Goal: Task Accomplishment & Management: Use online tool/utility

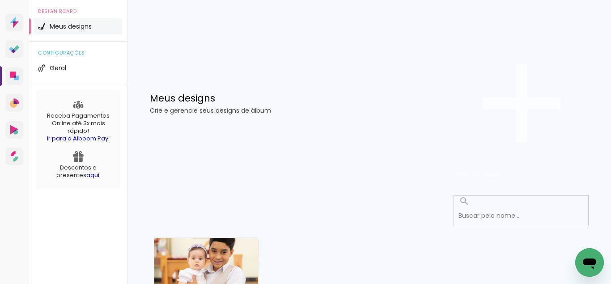
click at [527, 61] on iron-icon at bounding box center [521, 103] width 134 height 134
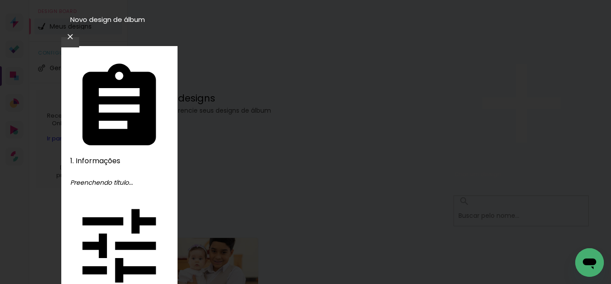
type input "[PERSON_NAME], 1 ano"
type paper-input "[PERSON_NAME], 1 ano"
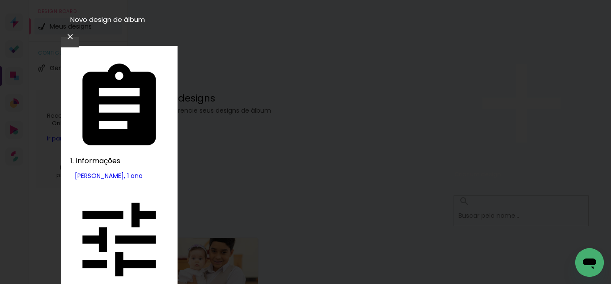
click at [0, 0] on slot "Tamanho Livre" at bounding box center [0, 0] width 0 height 0
drag, startPoint x: 200, startPoint y: 210, endPoint x: 187, endPoint y: 205, distance: 13.7
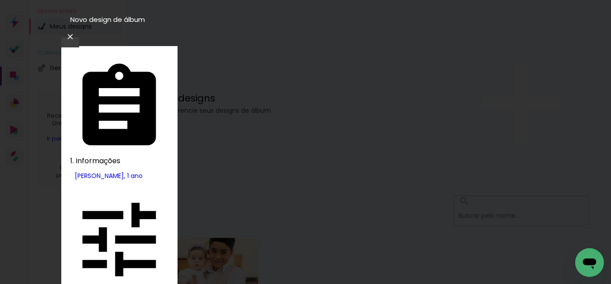
type paper-input "30"
type input "3"
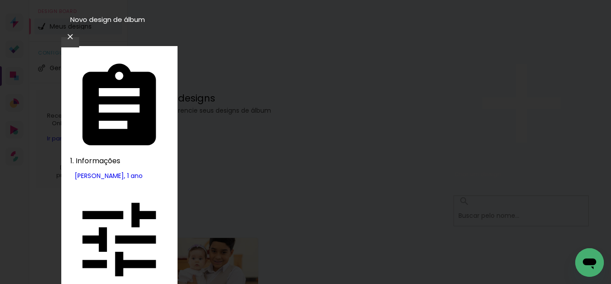
scroll to position [85, 0]
type input "25,4"
type paper-input "25,4"
drag, startPoint x: 369, startPoint y: 248, endPoint x: 351, endPoint y: 246, distance: 18.9
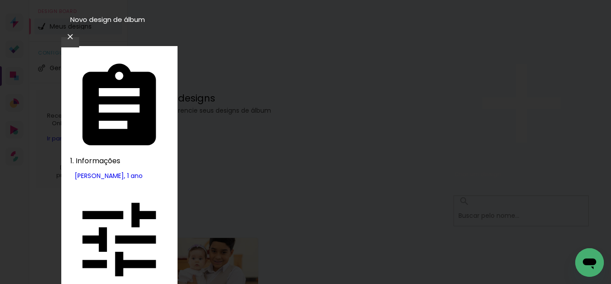
scroll to position [306, 0]
type input "61,0"
type paper-input "61,0"
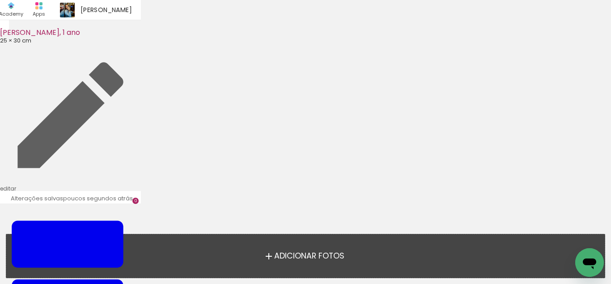
click at [330, 260] on span "Adicionar Fotos" at bounding box center [309, 256] width 70 height 8
click at [0, 0] on input "file" at bounding box center [0, 0] width 0 height 0
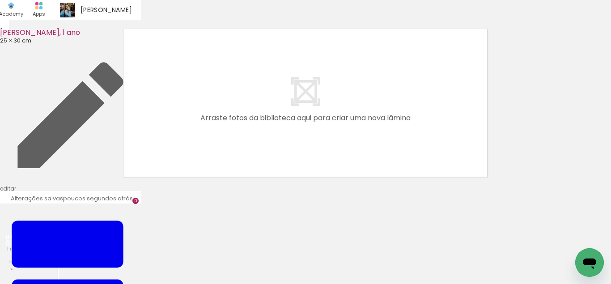
scroll to position [28, 0]
drag, startPoint x: 91, startPoint y: 254, endPoint x: 240, endPoint y: 144, distance: 184.5
click at [240, 144] on quentale-workspace at bounding box center [305, 142] width 611 height 284
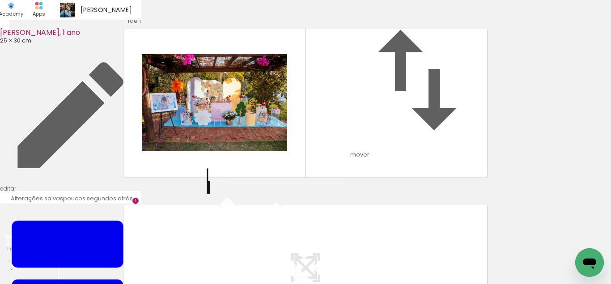
scroll to position [73, 0]
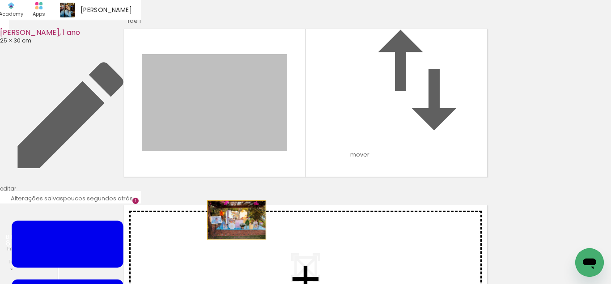
drag, startPoint x: 239, startPoint y: 93, endPoint x: 237, endPoint y: 192, distance: 99.8
click at [237, 192] on div "Inserir lâmina 1 de 1" at bounding box center [305, 179] width 611 height 353
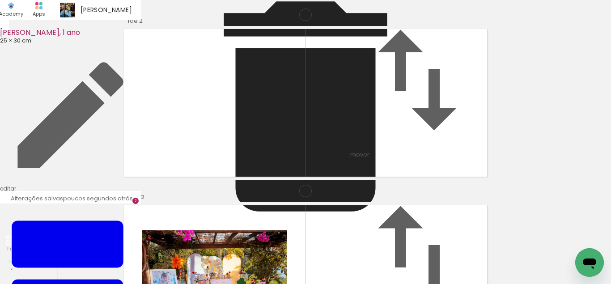
scroll to position [249, 0]
click at [329, 125] on quentale-workspace at bounding box center [305, 142] width 611 height 284
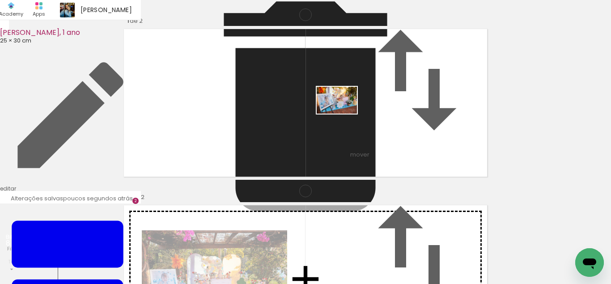
drag, startPoint x: 158, startPoint y: 254, endPoint x: 280, endPoint y: 180, distance: 143.0
click at [344, 112] on quentale-workspace at bounding box center [305, 142] width 611 height 284
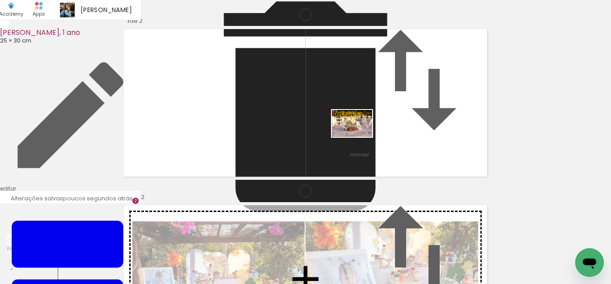
drag, startPoint x: 204, startPoint y: 258, endPoint x: 351, endPoint y: 142, distance: 186.9
click at [373, 119] on quentale-workspace at bounding box center [305, 142] width 611 height 284
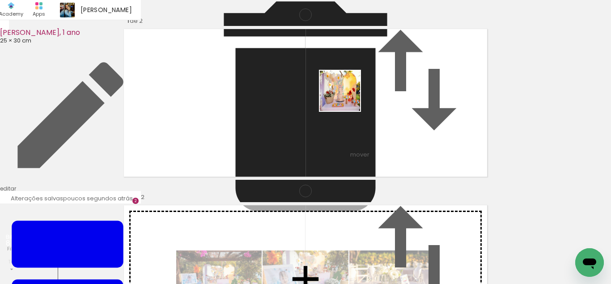
drag, startPoint x: 255, startPoint y: 252, endPoint x: 362, endPoint y: 69, distance: 212.2
click at [362, 69] on quentale-workspace at bounding box center [305, 142] width 611 height 284
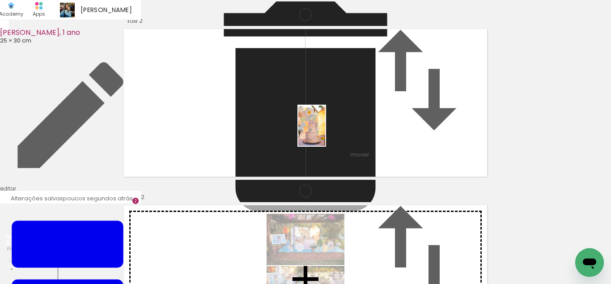
drag, startPoint x: 292, startPoint y: 247, endPoint x: 325, endPoint y: 132, distance: 119.6
click at [325, 132] on quentale-workspace at bounding box center [305, 142] width 611 height 284
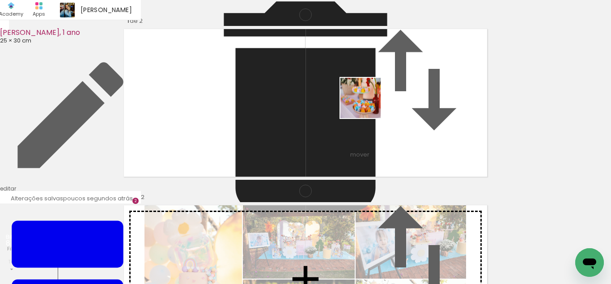
drag, startPoint x: 333, startPoint y: 259, endPoint x: 381, endPoint y: 233, distance: 54.6
click at [368, 102] on quentale-workspace at bounding box center [305, 142] width 611 height 284
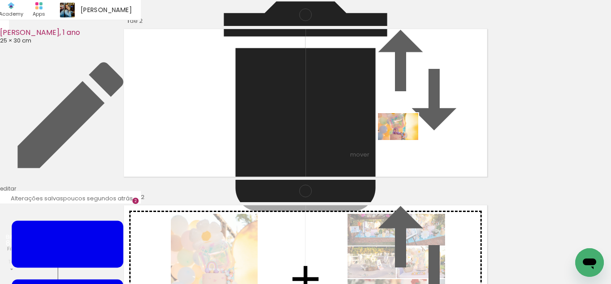
drag, startPoint x: 409, startPoint y: 262, endPoint x: 476, endPoint y: 271, distance: 67.2
click at [405, 131] on quentale-workspace at bounding box center [305, 142] width 611 height 284
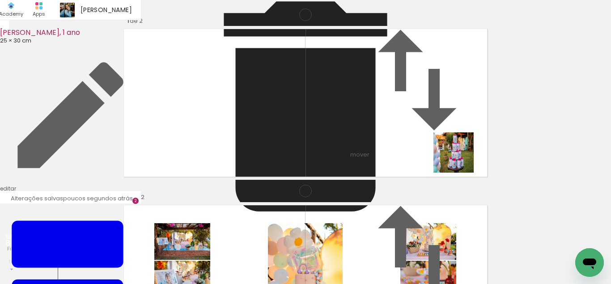
drag, startPoint x: 459, startPoint y: 262, endPoint x: 460, endPoint y: 137, distance: 124.3
click at [460, 142] on quentale-workspace at bounding box center [305, 142] width 611 height 284
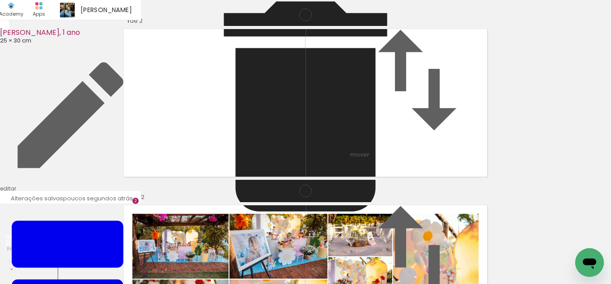
scroll to position [187, 0]
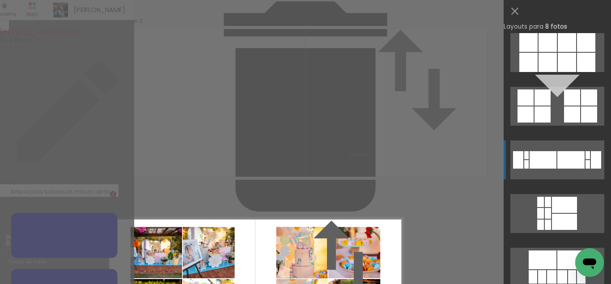
scroll to position [2806, 0]
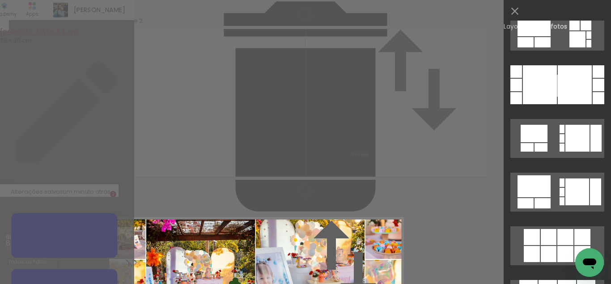
click at [470, 104] on div "Confirmar Cancelar" at bounding box center [305, 266] width 611 height 532
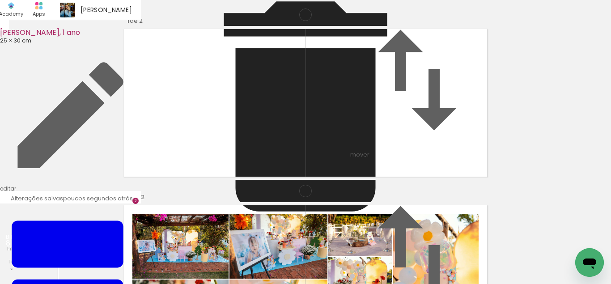
scroll to position [249, 0]
drag, startPoint x: 282, startPoint y: 128, endPoint x: 255, endPoint y: 216, distance: 92.4
click at [255, 216] on div "Inserir lâmina 1 de 2 Inserir lâmina 2 de 2" at bounding box center [305, 267] width 611 height 529
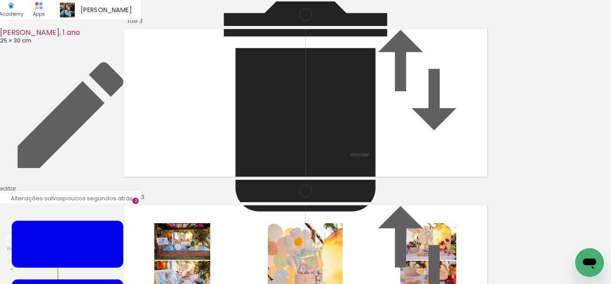
scroll to position [240, 0]
drag, startPoint x: 207, startPoint y: 128, endPoint x: 275, endPoint y: 215, distance: 110.5
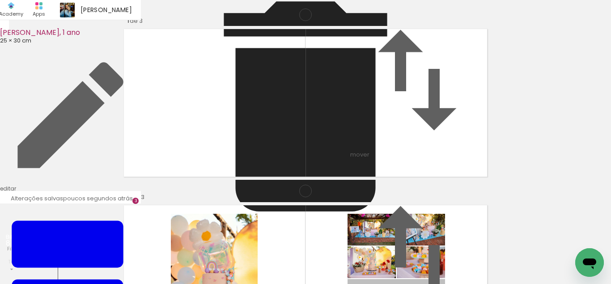
drag, startPoint x: 381, startPoint y: 125, endPoint x: 349, endPoint y: 203, distance: 85.0
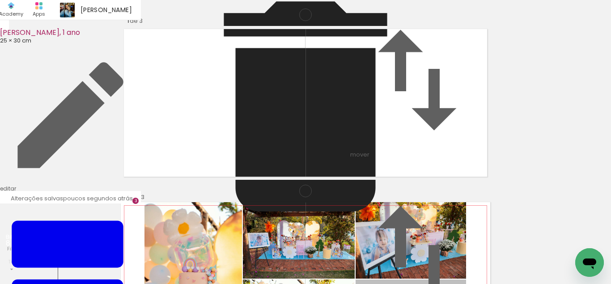
drag, startPoint x: 393, startPoint y: 126, endPoint x: 362, endPoint y: 213, distance: 92.8
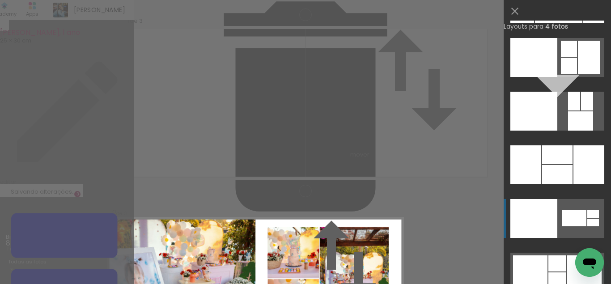
scroll to position [18118, 0]
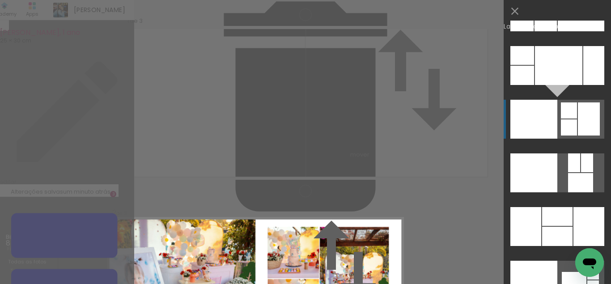
click at [547, 128] on div at bounding box center [533, 119] width 47 height 39
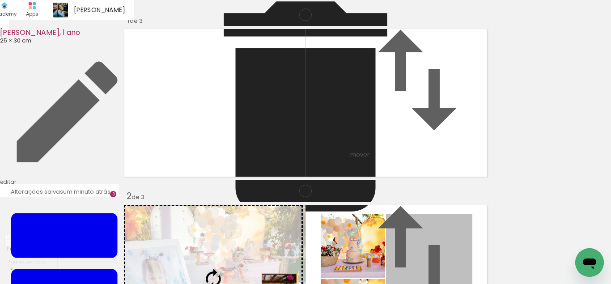
drag, startPoint x: 423, startPoint y: 161, endPoint x: 244, endPoint y: 146, distance: 179.5
click at [0, 0] on slot at bounding box center [0, 0] width 0 height 0
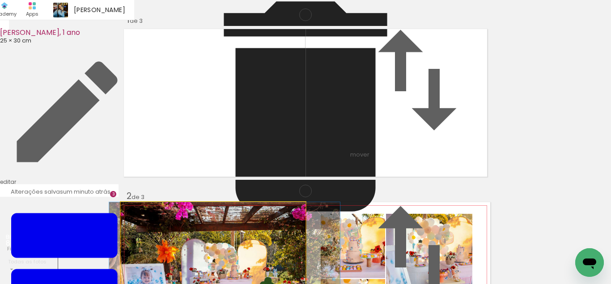
drag, startPoint x: 262, startPoint y: 127, endPoint x: 269, endPoint y: 128, distance: 6.9
click at [269, 202] on album-spread "2 de 3" at bounding box center [305, 279] width 369 height 154
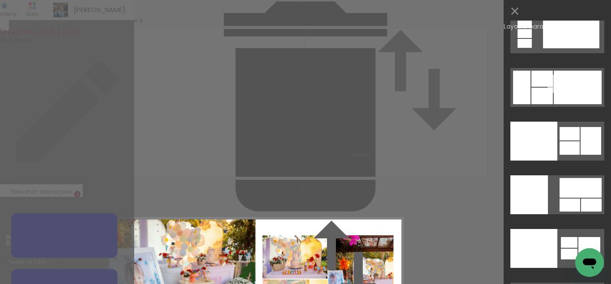
scroll to position [18517, 0]
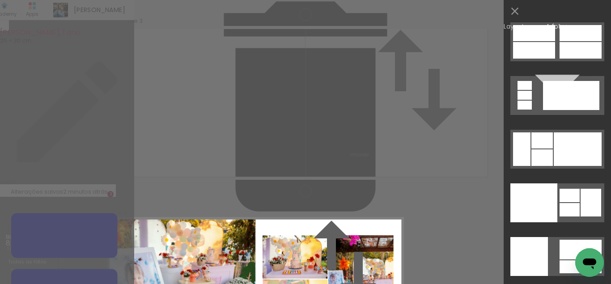
click at [563, 186] on quentale-layouter at bounding box center [557, 202] width 94 height 39
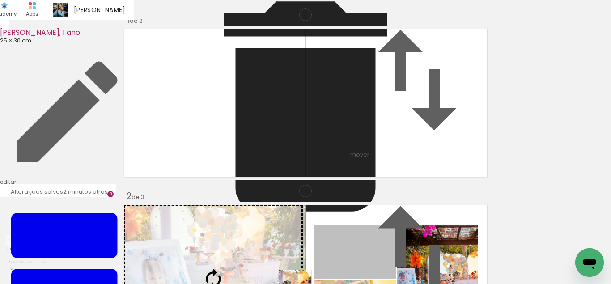
drag, startPoint x: 366, startPoint y: 123, endPoint x: 262, endPoint y: 141, distance: 105.8
click at [0, 0] on slot at bounding box center [0, 0] width 0 height 0
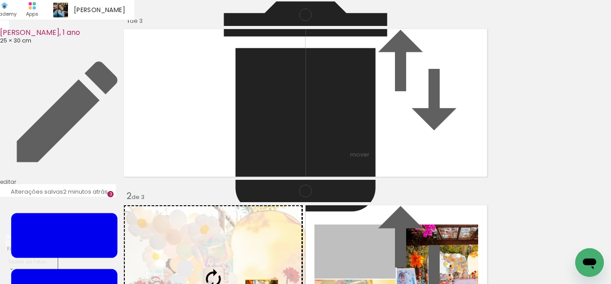
drag, startPoint x: 368, startPoint y: 127, endPoint x: 256, endPoint y: 148, distance: 114.7
click at [0, 0] on slot at bounding box center [0, 0] width 0 height 0
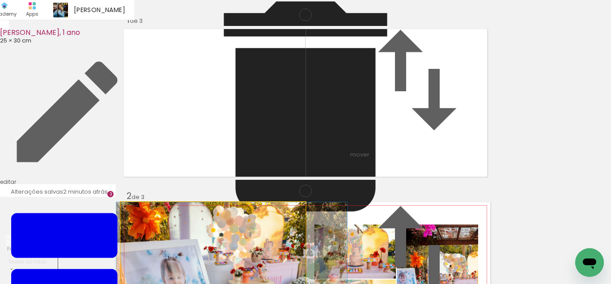
drag, startPoint x: 253, startPoint y: 137, endPoint x: 271, endPoint y: 136, distance: 18.8
click at [271, 202] on album-spread "2 de 3" at bounding box center [305, 279] width 369 height 154
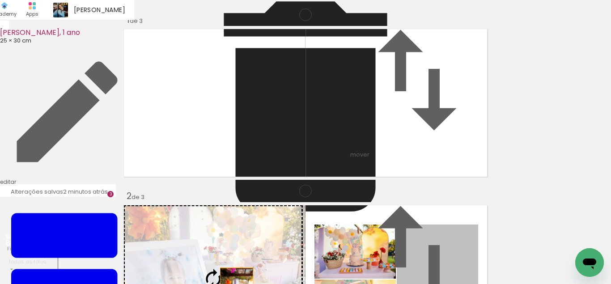
drag, startPoint x: 410, startPoint y: 175, endPoint x: 221, endPoint y: 143, distance: 191.8
click at [0, 0] on slot at bounding box center [0, 0] width 0 height 0
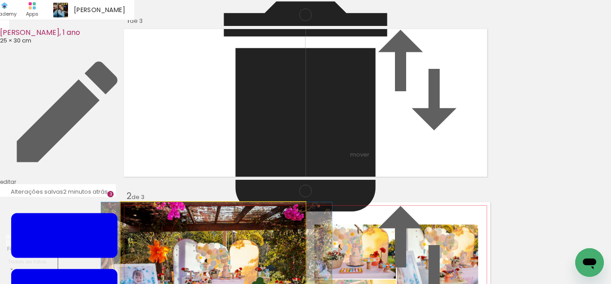
click at [240, 202] on album-spread "2 de 3" at bounding box center [305, 279] width 369 height 154
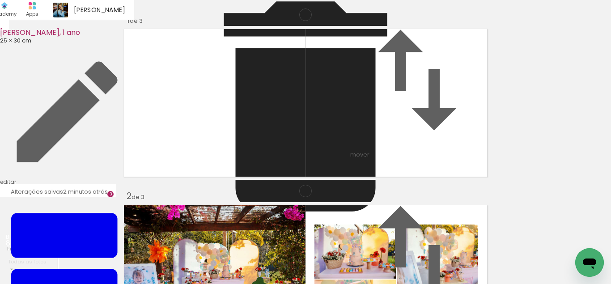
click at [240, 202] on quentale-photo at bounding box center [213, 279] width 185 height 154
click at [0, 0] on div at bounding box center [0, 0] width 0 height 0
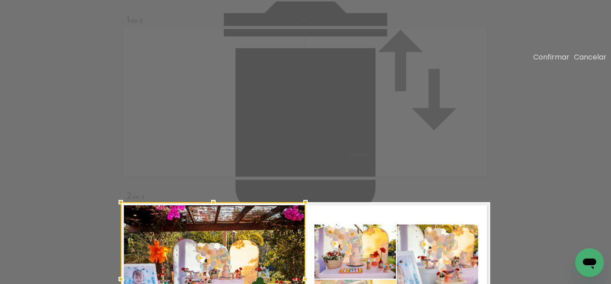
click at [240, 202] on div at bounding box center [213, 279] width 185 height 154
click at [0, 0] on slot "Cancelar" at bounding box center [0, 0] width 0 height 0
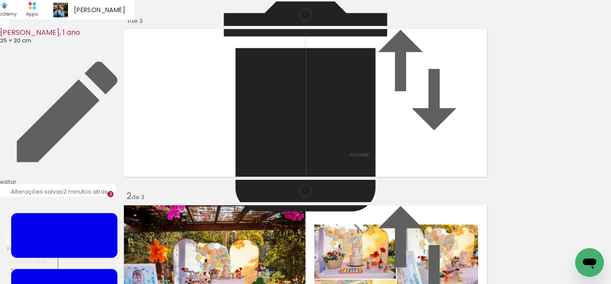
scroll to position [311, 0]
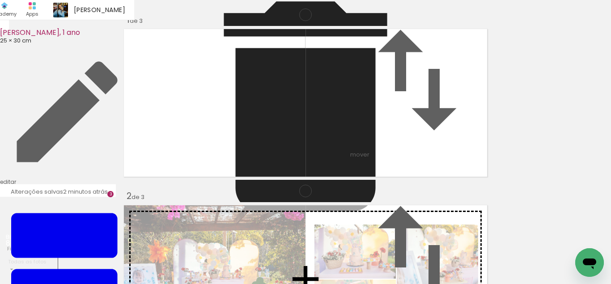
drag, startPoint x: 335, startPoint y: 159, endPoint x: 341, endPoint y: 75, distance: 84.3
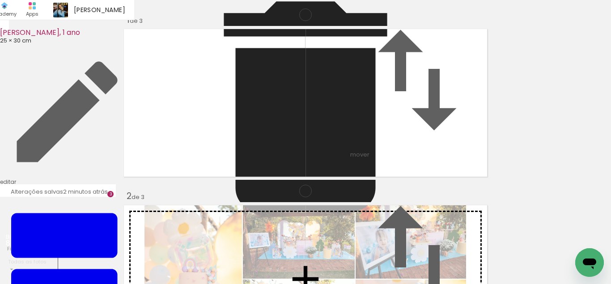
drag, startPoint x: 256, startPoint y: 190, endPoint x: 290, endPoint y: 85, distance: 110.4
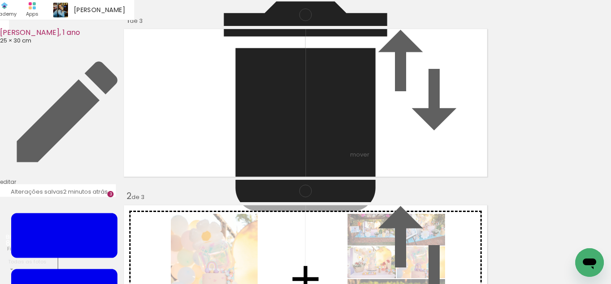
drag, startPoint x: 307, startPoint y: 178, endPoint x: 321, endPoint y: 68, distance: 110.4
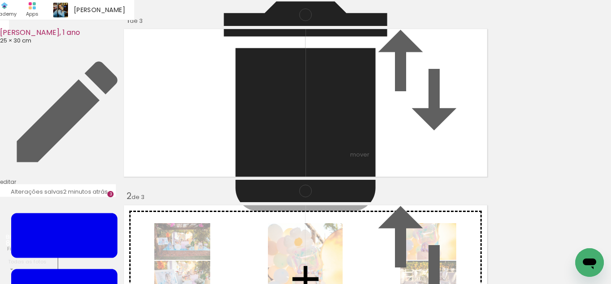
drag, startPoint x: 242, startPoint y: 185, endPoint x: 421, endPoint y: 74, distance: 210.8
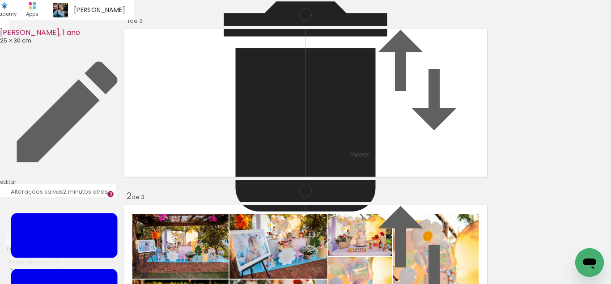
scroll to position [187, 0]
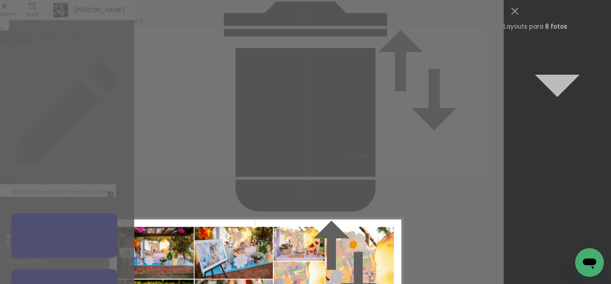
scroll to position [0, 0]
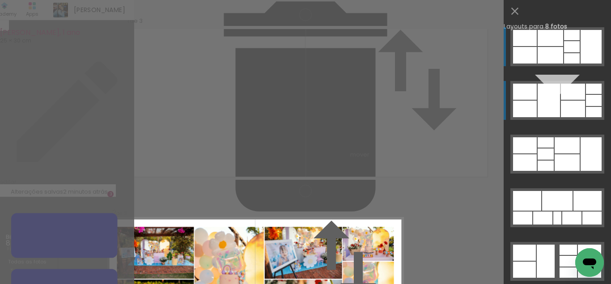
click at [558, 90] on div at bounding box center [548, 101] width 22 height 34
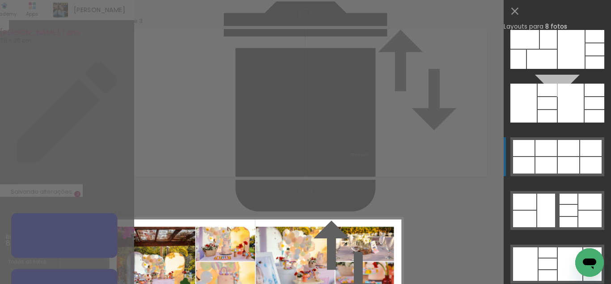
scroll to position [4743, 0]
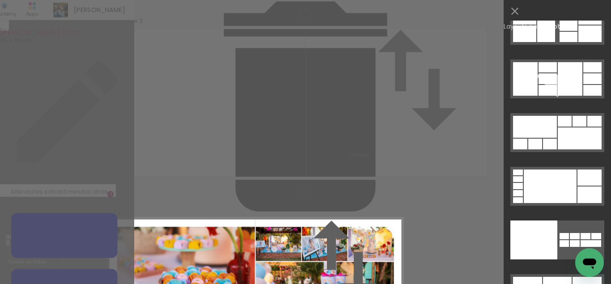
click at [544, 146] on div at bounding box center [550, 144] width 14 height 11
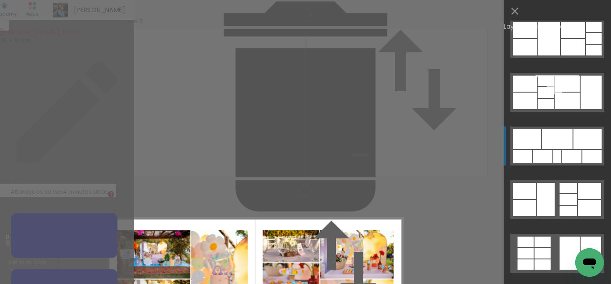
scroll to position [0, 0]
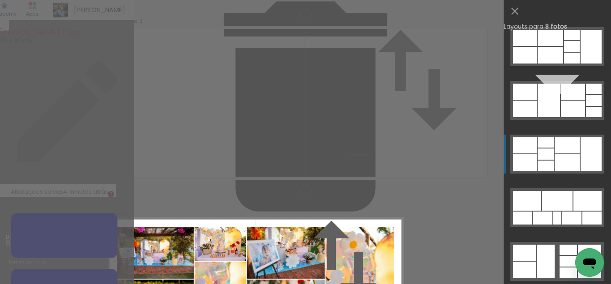
click at [554, 141] on quentale-layouter at bounding box center [557, 154] width 94 height 39
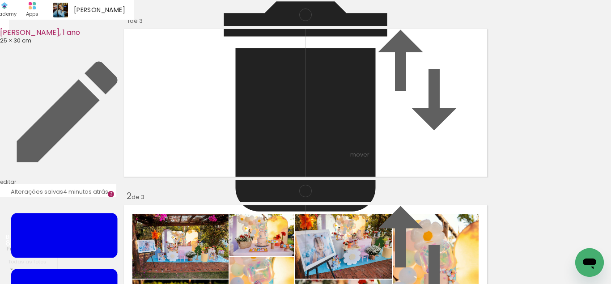
scroll to position [187, 0]
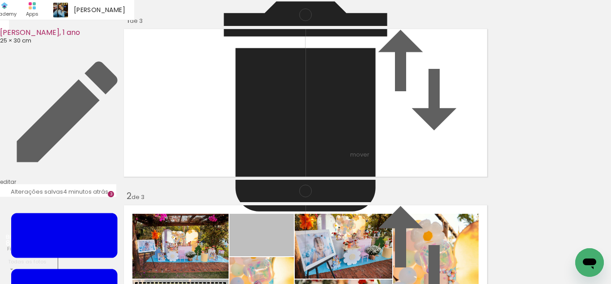
drag, startPoint x: 282, startPoint y: 106, endPoint x: 208, endPoint y: 177, distance: 102.2
click at [0, 0] on slot at bounding box center [0, 0] width 0 height 0
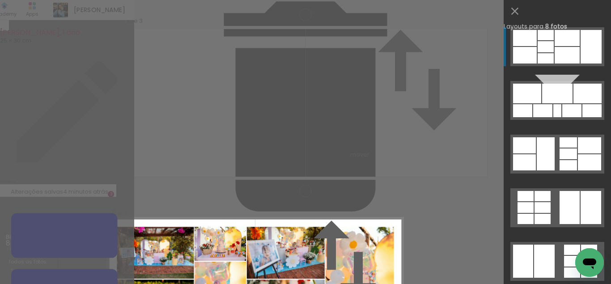
scroll to position [46, 0]
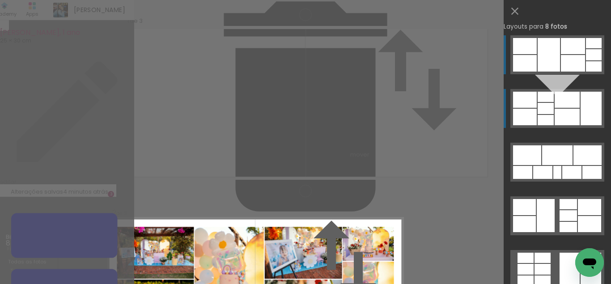
click at [553, 54] on div at bounding box center [548, 55] width 22 height 34
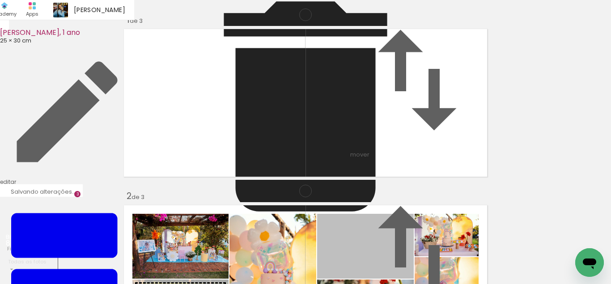
drag, startPoint x: 389, startPoint y: 112, endPoint x: 194, endPoint y: 166, distance: 201.9
click at [0, 0] on slot at bounding box center [0, 0] width 0 height 0
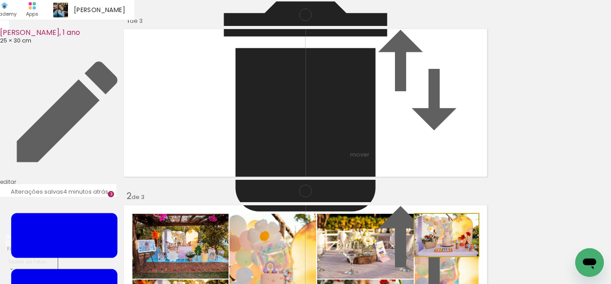
drag, startPoint x: 458, startPoint y: 99, endPoint x: 374, endPoint y: 109, distance: 85.1
click at [0, 0] on slot at bounding box center [0, 0] width 0 height 0
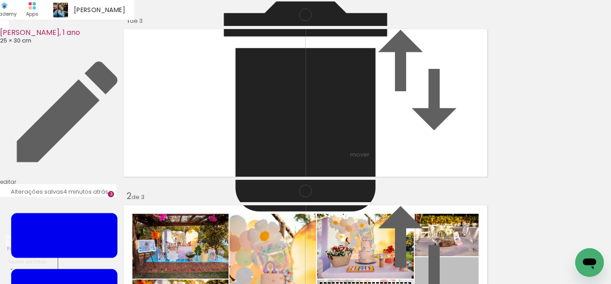
drag, startPoint x: 471, startPoint y: 146, endPoint x: 375, endPoint y: 172, distance: 100.1
click at [0, 0] on slot at bounding box center [0, 0] width 0 height 0
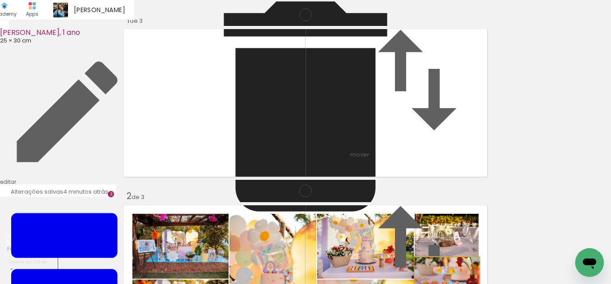
drag, startPoint x: 451, startPoint y: 147, endPoint x: 452, endPoint y: 109, distance: 38.0
click at [0, 0] on slot at bounding box center [0, 0] width 0 height 0
click at [452, 214] on quentale-photo at bounding box center [447, 235] width 64 height 42
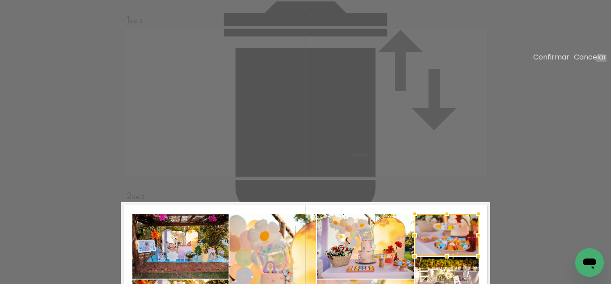
click at [0, 0] on slot "Cancelar" at bounding box center [0, 0] width 0 height 0
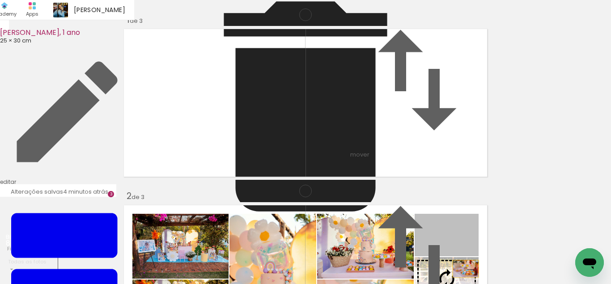
drag, startPoint x: 465, startPoint y: 104, endPoint x: 464, endPoint y: 136, distance: 31.8
click at [0, 0] on slot at bounding box center [0, 0] width 0 height 0
drag, startPoint x: 465, startPoint y: 106, endPoint x: 465, endPoint y: 146, distance: 40.2
click at [0, 0] on slot at bounding box center [0, 0] width 0 height 0
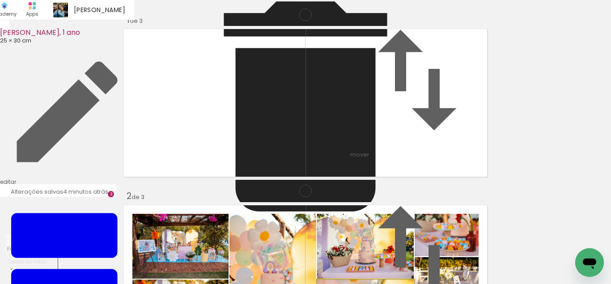
click at [0, 0] on input "file" at bounding box center [0, 0] width 0 height 0
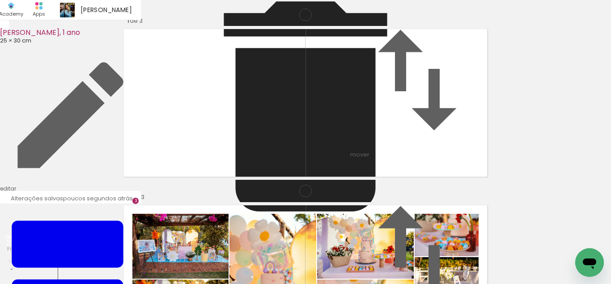
scroll to position [0, 307]
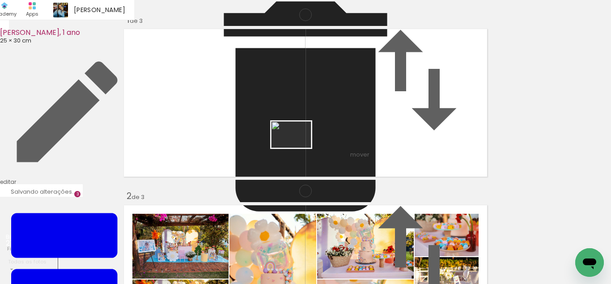
drag, startPoint x: 350, startPoint y: 261, endPoint x: 388, endPoint y: 253, distance: 38.3
click at [297, 146] on quentale-workspace at bounding box center [305, 142] width 611 height 284
drag, startPoint x: 388, startPoint y: 253, endPoint x: 292, endPoint y: 282, distance: 99.5
click at [374, 115] on quentale-workspace at bounding box center [305, 142] width 611 height 284
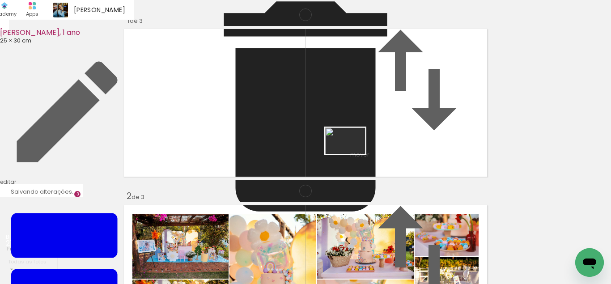
drag, startPoint x: 216, startPoint y: 261, endPoint x: 352, endPoint y: 154, distance: 172.9
click at [352, 154] on quentale-workspace at bounding box center [305, 142] width 611 height 284
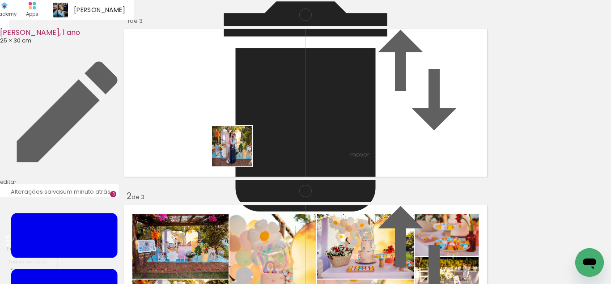
drag, startPoint x: 0, startPoint y: 0, endPoint x: 239, endPoint y: 153, distance: 283.6
click at [239, 153] on quentale-workspace at bounding box center [305, 142] width 611 height 284
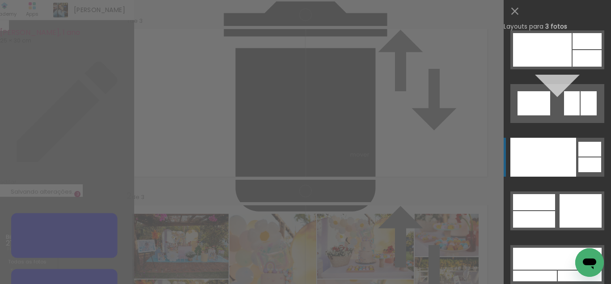
scroll to position [11311, 0]
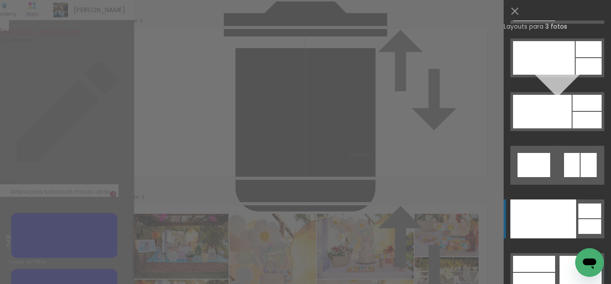
click at [560, 208] on div at bounding box center [543, 218] width 66 height 39
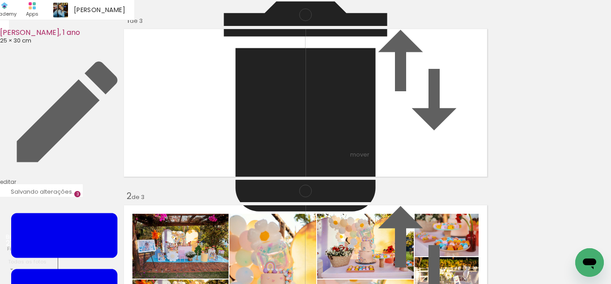
drag, startPoint x: 444, startPoint y: 165, endPoint x: 313, endPoint y: 152, distance: 131.2
click at [0, 0] on slot at bounding box center [0, 0] width 0 height 0
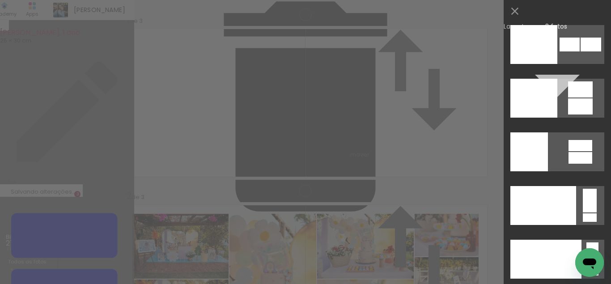
scroll to position [10941, 0]
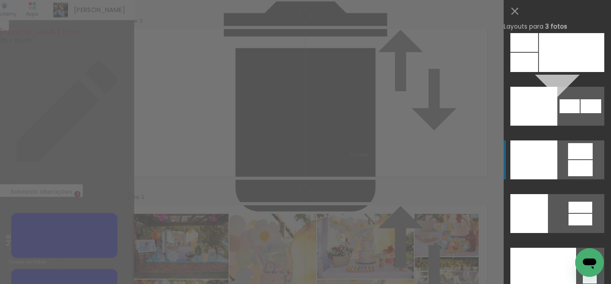
click at [565, 167] on quentale-layouter at bounding box center [557, 159] width 94 height 39
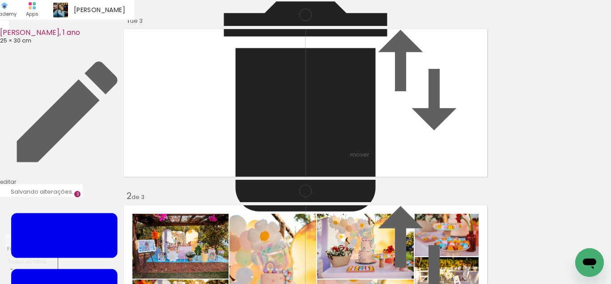
drag, startPoint x: 418, startPoint y: 193, endPoint x: 211, endPoint y: 149, distance: 211.7
click at [0, 0] on slot at bounding box center [0, 0] width 0 height 0
drag, startPoint x: 220, startPoint y: 139, endPoint x: 225, endPoint y: 152, distance: 14.3
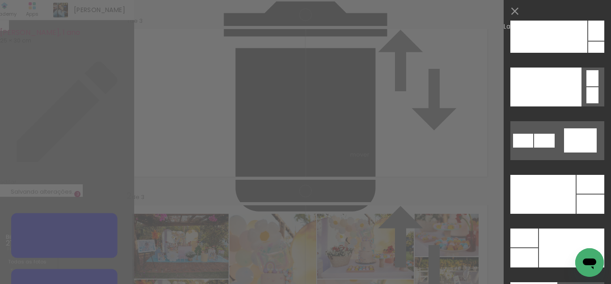
scroll to position [10807, 0]
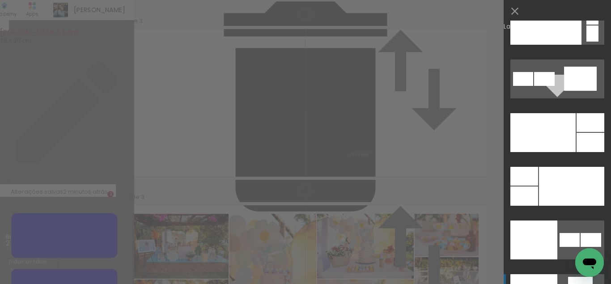
click at [566, 141] on div at bounding box center [542, 132] width 65 height 39
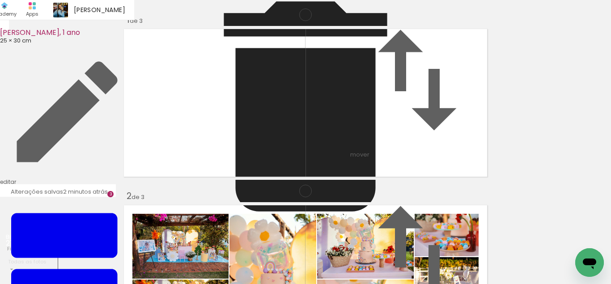
drag, startPoint x: 426, startPoint y: 113, endPoint x: 250, endPoint y: 155, distance: 181.5
click at [0, 0] on slot at bounding box center [0, 0] width 0 height 0
drag, startPoint x: 251, startPoint y: 140, endPoint x: 250, endPoint y: 157, distance: 17.5
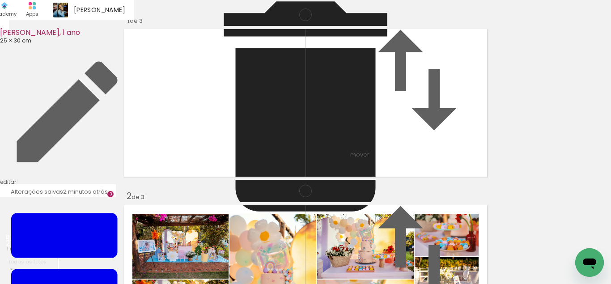
drag, startPoint x: 251, startPoint y: 155, endPoint x: 246, endPoint y: 155, distance: 4.9
drag, startPoint x: 452, startPoint y: 169, endPoint x: 457, endPoint y: 109, distance: 59.7
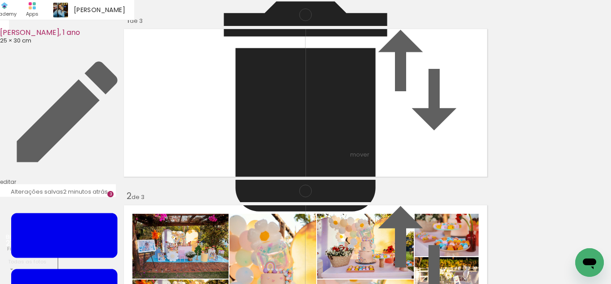
click at [0, 0] on slot at bounding box center [0, 0] width 0 height 0
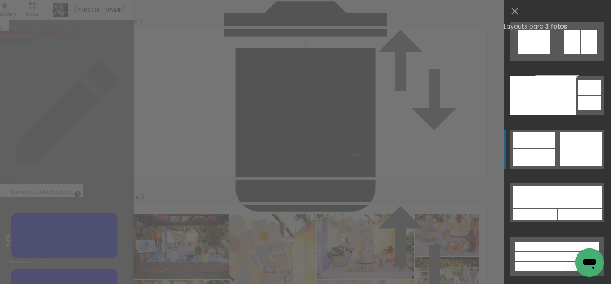
scroll to position [11373, 0]
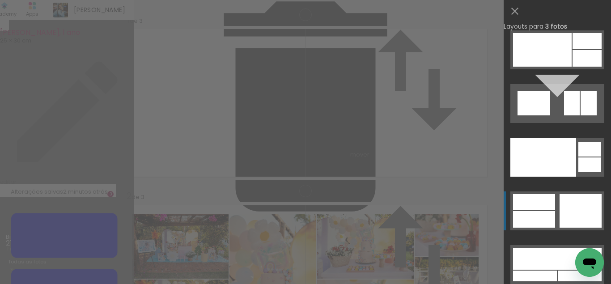
click at [558, 165] on div at bounding box center [543, 157] width 66 height 39
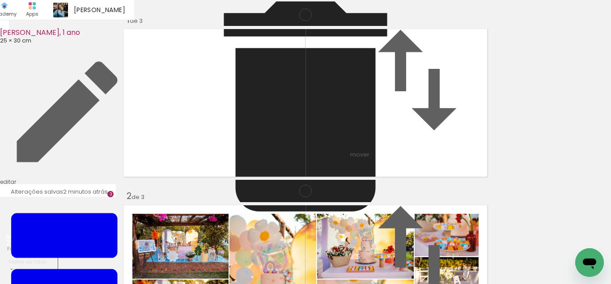
drag, startPoint x: 189, startPoint y: 159, endPoint x: 190, endPoint y: 114, distance: 44.3
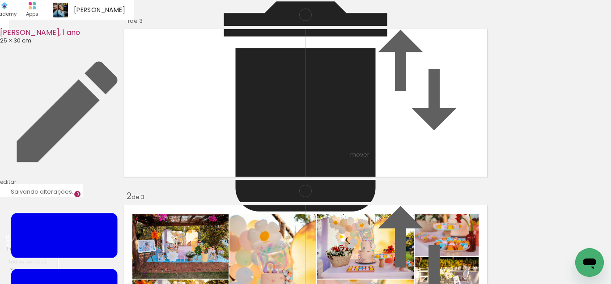
click at [0, 0] on slot at bounding box center [0, 0] width 0 height 0
drag, startPoint x: 309, startPoint y: 123, endPoint x: 306, endPoint y: 127, distance: 5.2
drag, startPoint x: 208, startPoint y: 115, endPoint x: 208, endPoint y: 159, distance: 43.8
click at [0, 0] on slot at bounding box center [0, 0] width 0 height 0
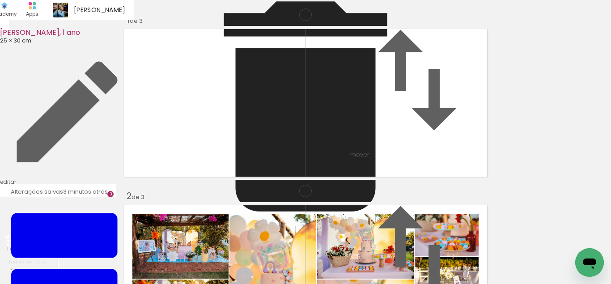
scroll to position [549, 0]
drag, startPoint x: 289, startPoint y: 240, endPoint x: 291, endPoint y: 144, distance: 96.2
click at [291, 144] on quentale-workspace at bounding box center [305, 142] width 611 height 284
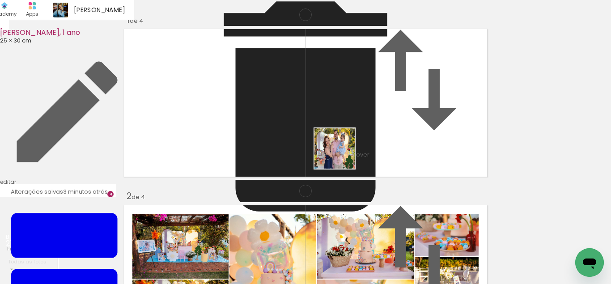
drag, startPoint x: 313, startPoint y: 253, endPoint x: 341, endPoint y: 155, distance: 102.3
click at [341, 155] on quentale-workspace at bounding box center [305, 142] width 611 height 284
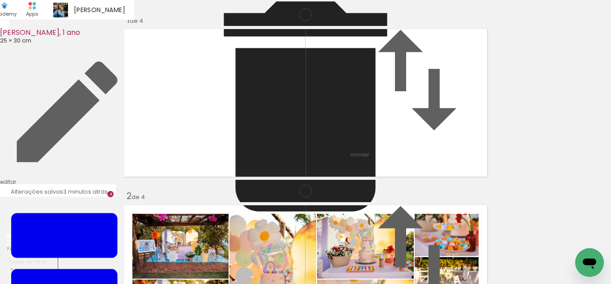
scroll to position [725, 0]
drag, startPoint x: 144, startPoint y: 254, endPoint x: 239, endPoint y: 236, distance: 96.5
click at [308, 156] on quentale-workspace at bounding box center [305, 142] width 611 height 284
drag, startPoint x: 188, startPoint y: 247, endPoint x: 262, endPoint y: 228, distance: 77.0
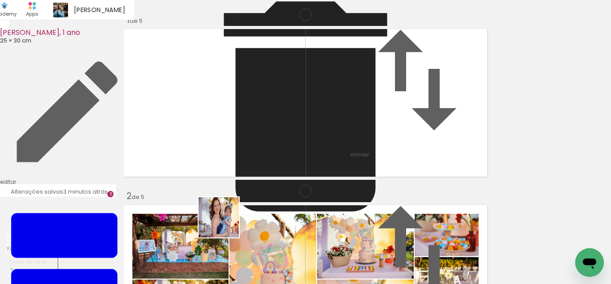
click at [398, 125] on quentale-workspace at bounding box center [305, 142] width 611 height 284
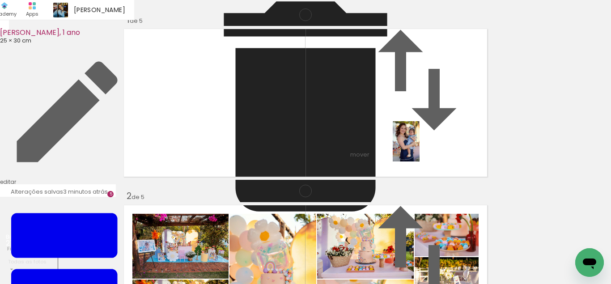
drag, startPoint x: 236, startPoint y: 247, endPoint x: 419, endPoint y: 148, distance: 208.3
click at [419, 148] on quentale-workspace at bounding box center [305, 142] width 611 height 284
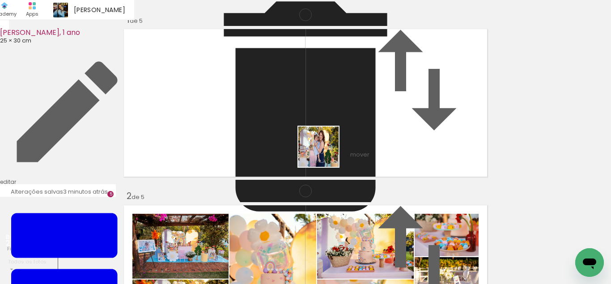
drag, startPoint x: 337, startPoint y: 251, endPoint x: 381, endPoint y: 262, distance: 45.9
click at [326, 123] on quentale-workspace at bounding box center [305, 142] width 611 height 284
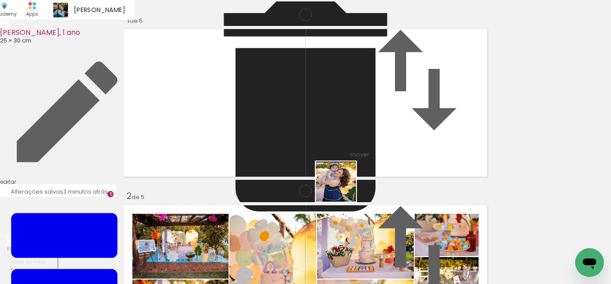
drag, startPoint x: 383, startPoint y: 272, endPoint x: 451, endPoint y: 244, distance: 73.3
click at [343, 187] on quentale-workspace at bounding box center [305, 142] width 611 height 284
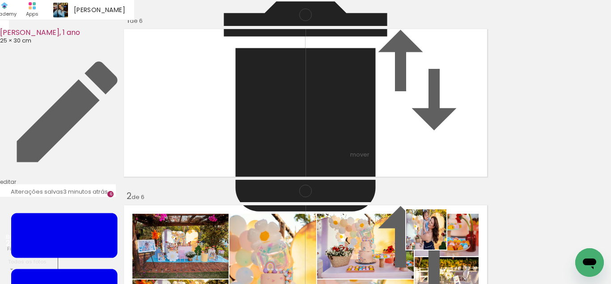
drag, startPoint x: 446, startPoint y: 257, endPoint x: 402, endPoint y: 168, distance: 98.6
click at [402, 168] on quentale-workspace at bounding box center [305, 142] width 611 height 284
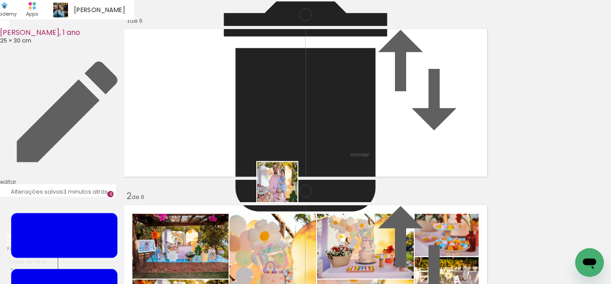
drag, startPoint x: 262, startPoint y: 268, endPoint x: 284, endPoint y: 189, distance: 82.4
click at [284, 189] on quentale-workspace at bounding box center [305, 142] width 611 height 284
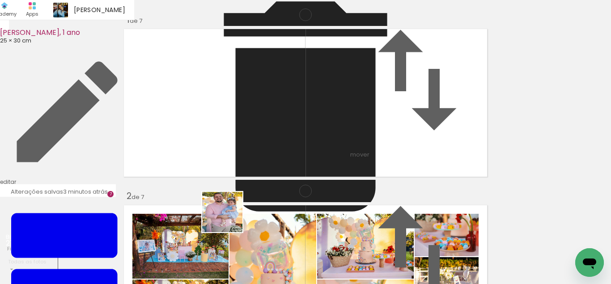
drag, startPoint x: 215, startPoint y: 255, endPoint x: 283, endPoint y: 174, distance: 106.0
click at [242, 176] on quentale-workspace at bounding box center [305, 142] width 611 height 284
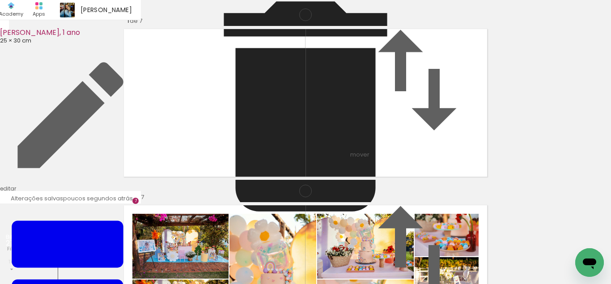
scroll to position [760, 0]
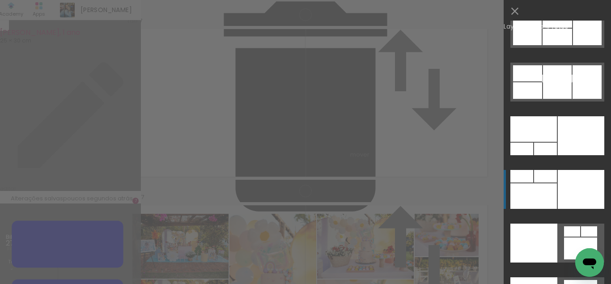
scroll to position [18914, 0]
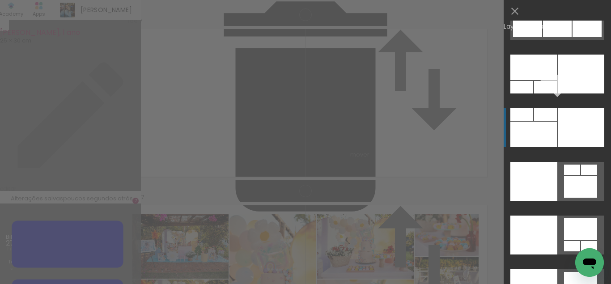
click at [555, 180] on div at bounding box center [533, 181] width 47 height 39
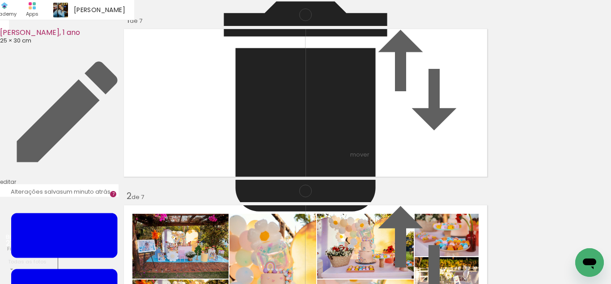
drag, startPoint x: 436, startPoint y: 104, endPoint x: 410, endPoint y: 149, distance: 51.5
click at [0, 0] on slot at bounding box center [0, 0] width 0 height 0
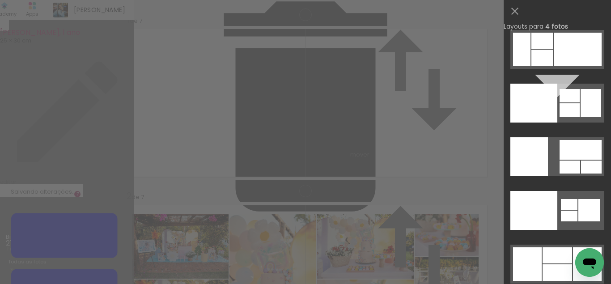
scroll to position [18555, 0]
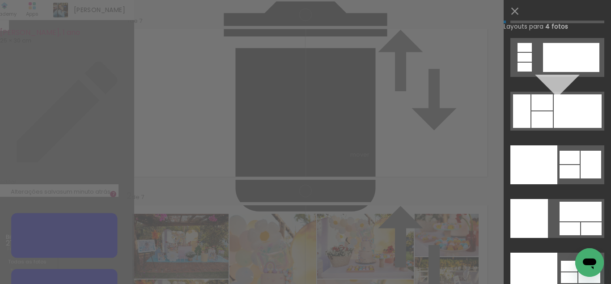
click at [553, 159] on div at bounding box center [533, 164] width 47 height 39
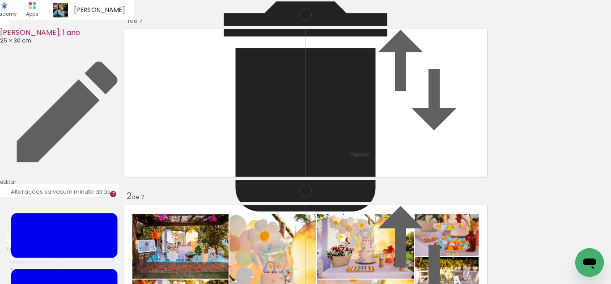
drag, startPoint x: 357, startPoint y: 121, endPoint x: 355, endPoint y: 142, distance: 21.1
click at [0, 0] on slot at bounding box center [0, 0] width 0 height 0
drag, startPoint x: 375, startPoint y: 150, endPoint x: 423, endPoint y: 143, distance: 48.9
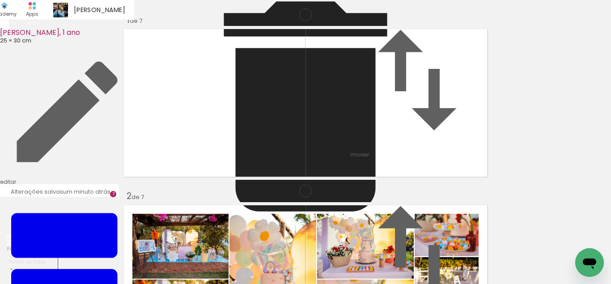
click at [0, 0] on slot at bounding box center [0, 0] width 0 height 0
drag, startPoint x: 376, startPoint y: 125, endPoint x: 372, endPoint y: 159, distance: 34.6
click at [0, 0] on slot at bounding box center [0, 0] width 0 height 0
drag, startPoint x: 372, startPoint y: 159, endPoint x: 373, endPoint y: 120, distance: 39.4
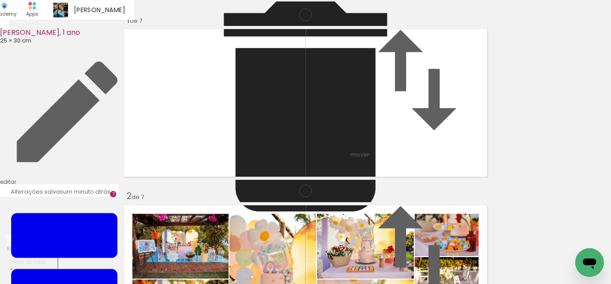
click at [0, 0] on slot at bounding box center [0, 0] width 0 height 0
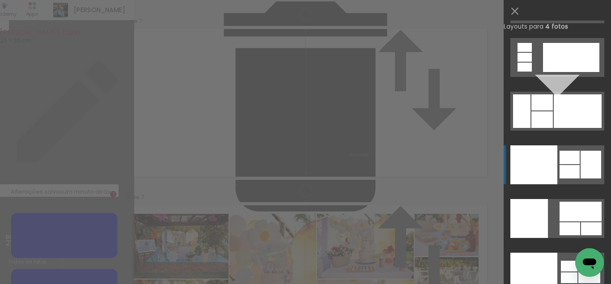
scroll to position [18673, 0]
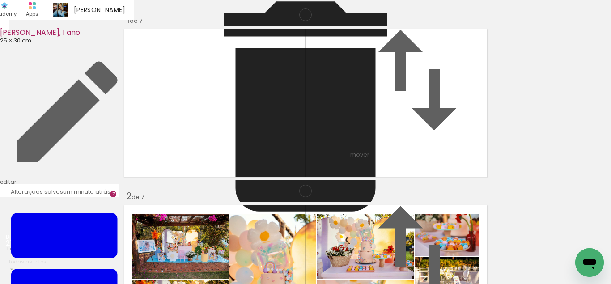
scroll to position [716, 0]
drag, startPoint x: 377, startPoint y: 123, endPoint x: 246, endPoint y: 133, distance: 130.5
click at [0, 0] on slot at bounding box center [0, 0] width 0 height 0
drag, startPoint x: 442, startPoint y: 151, endPoint x: 269, endPoint y: 151, distance: 173.1
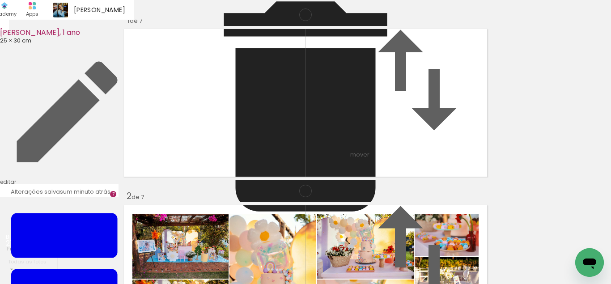
click at [0, 0] on slot at bounding box center [0, 0] width 0 height 0
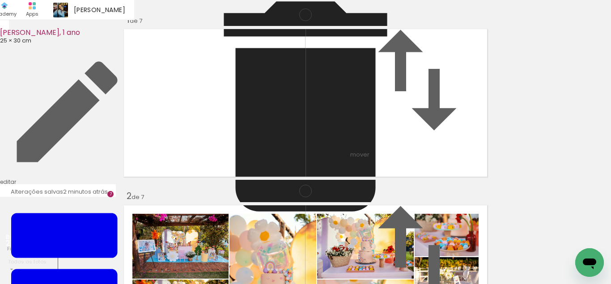
scroll to position [901, 0]
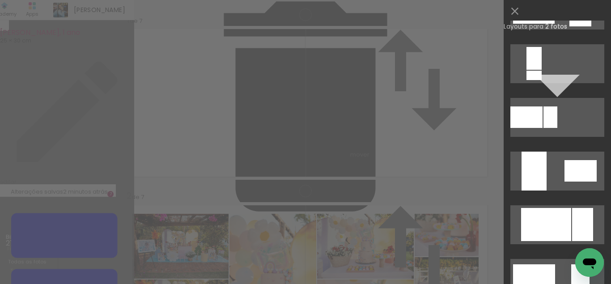
scroll to position [0, 0]
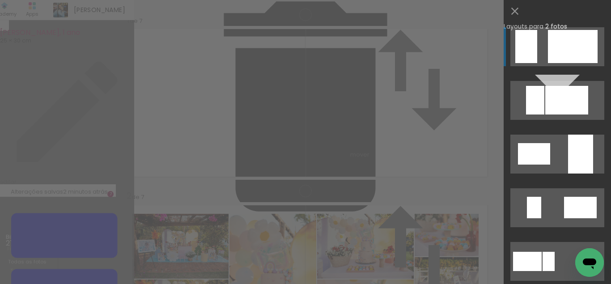
click at [587, 47] on div at bounding box center [573, 46] width 50 height 33
click at [571, 42] on div at bounding box center [573, 46] width 50 height 33
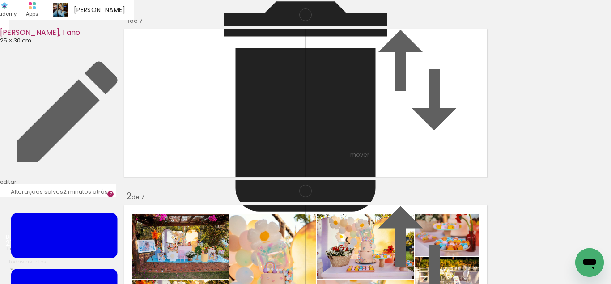
scroll to position [892, 0]
type paper-slider "106"
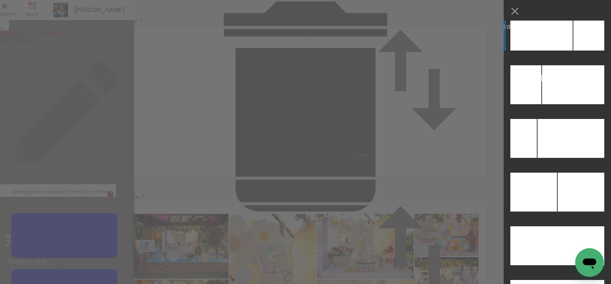
scroll to position [4032, 0]
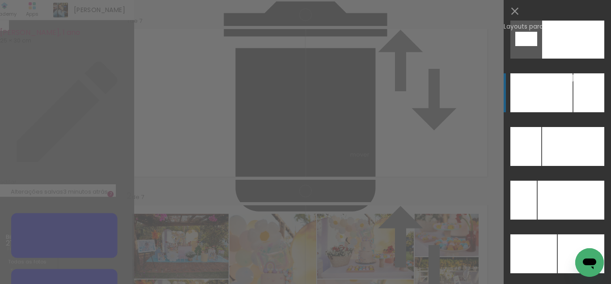
click at [580, 192] on div at bounding box center [570, 200] width 67 height 39
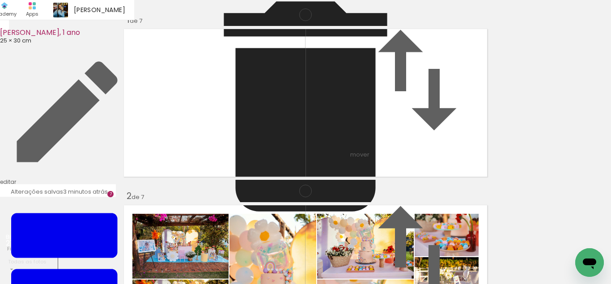
drag, startPoint x: 184, startPoint y: 135, endPoint x: 284, endPoint y: 130, distance: 100.3
click at [0, 0] on slot at bounding box center [0, 0] width 0 height 0
drag, startPoint x: 186, startPoint y: 111, endPoint x: 185, endPoint y: 118, distance: 7.2
drag, startPoint x: 339, startPoint y: 127, endPoint x: 338, endPoint y: 158, distance: 30.4
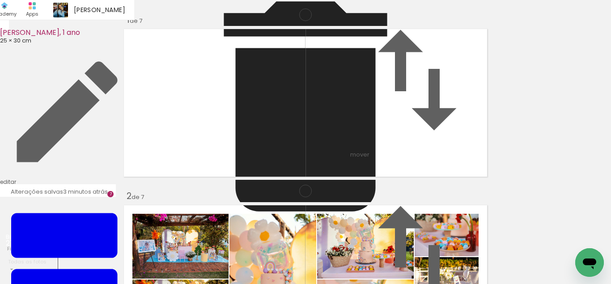
drag, startPoint x: 144, startPoint y: 68, endPoint x: 148, endPoint y: 66, distance: 5.2
drag, startPoint x: 321, startPoint y: 139, endPoint x: 309, endPoint y: 148, distance: 14.9
type paper-slider "105"
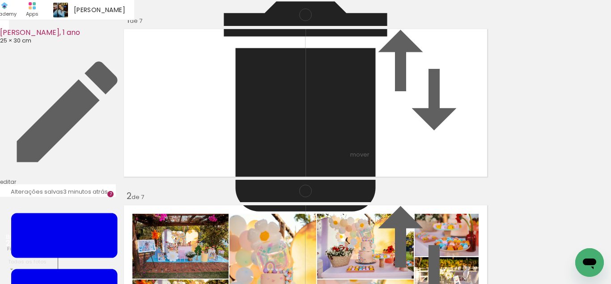
drag, startPoint x: 243, startPoint y: 101, endPoint x: 239, endPoint y: 96, distance: 6.3
drag, startPoint x: 263, startPoint y: 102, endPoint x: 258, endPoint y: 104, distance: 4.8
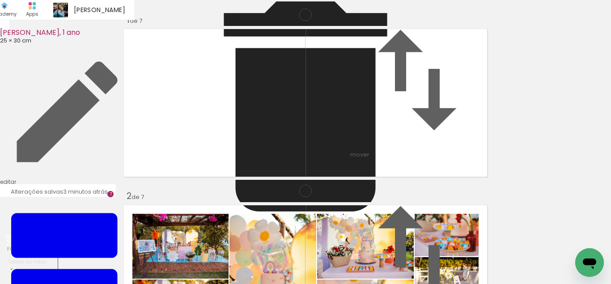
drag, startPoint x: 527, startPoint y: 264, endPoint x: 570, endPoint y: 251, distance: 44.7
click at [328, 156] on quentale-workspace at bounding box center [305, 142] width 611 height 284
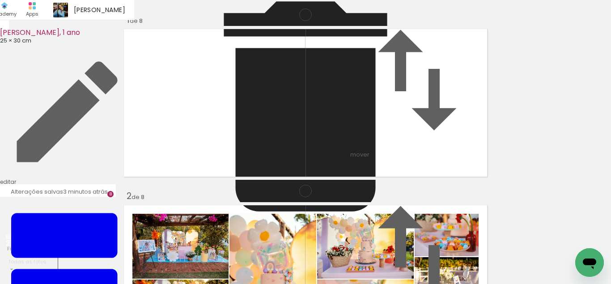
scroll to position [1244, 0]
drag, startPoint x: 570, startPoint y: 251, endPoint x: 430, endPoint y: 164, distance: 164.8
click at [430, 164] on quentale-workspace at bounding box center [305, 142] width 611 height 284
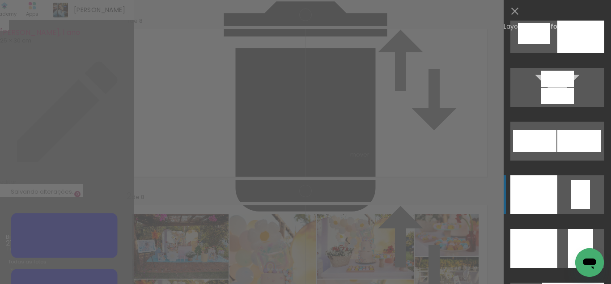
scroll to position [3538, 0]
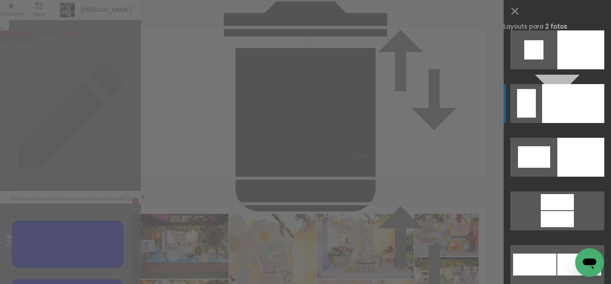
click at [563, 114] on div at bounding box center [573, 103] width 62 height 39
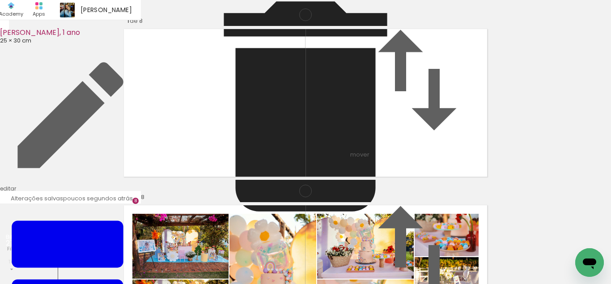
scroll to position [1244, 0]
drag, startPoint x: 394, startPoint y: 127, endPoint x: 396, endPoint y: 141, distance: 14.4
drag, startPoint x: 373, startPoint y: 142, endPoint x: 363, endPoint y: 149, distance: 11.9
